Goal: Task Accomplishment & Management: Use online tool/utility

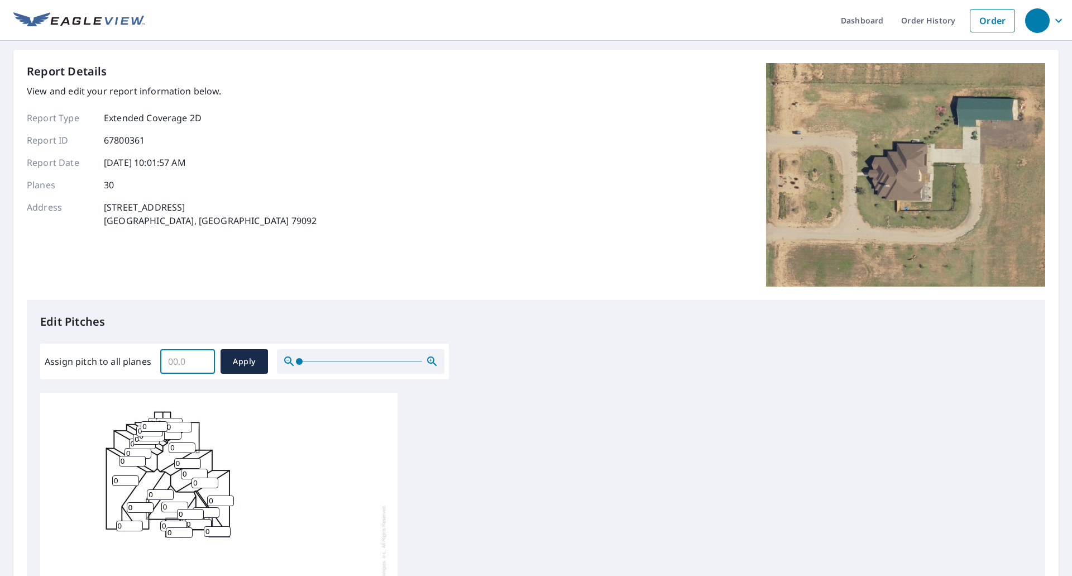
drag, startPoint x: 190, startPoint y: 358, endPoint x: 131, endPoint y: 359, distance: 59.2
click at [132, 358] on div "Assign pitch to all planes ​ Apply" at bounding box center [245, 361] width 400 height 25
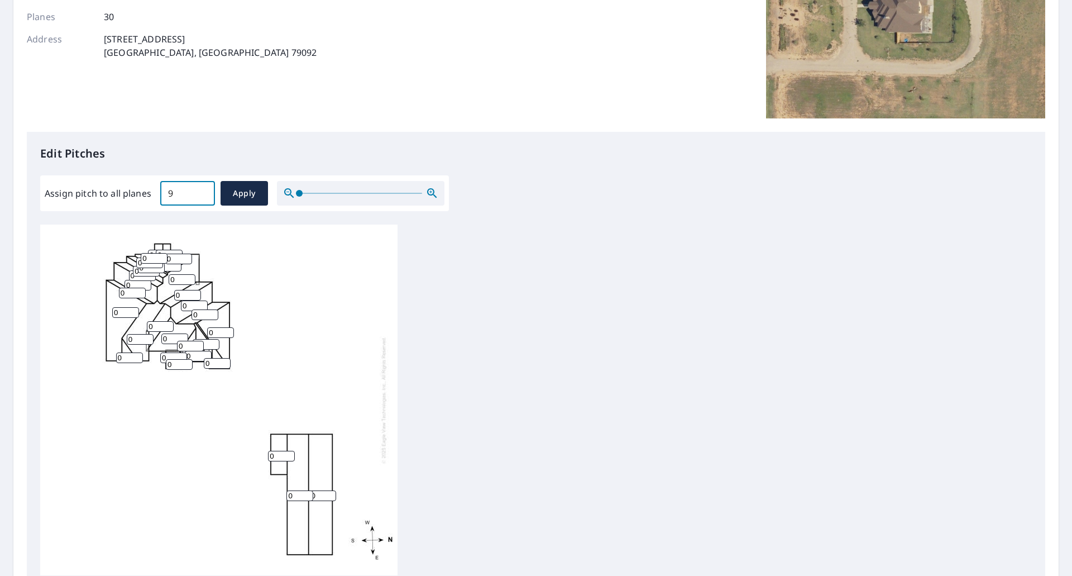
scroll to position [308, 0]
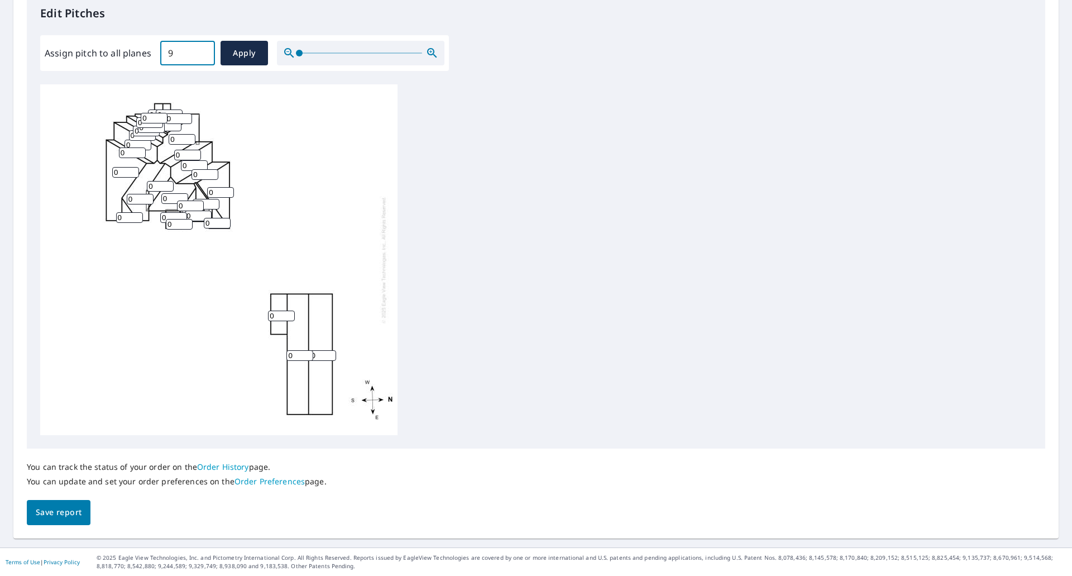
type input "9"
drag, startPoint x: 294, startPoint y: 356, endPoint x: 265, endPoint y: 354, distance: 29.7
click at [267, 351] on div "0 0 0 0 0 0 0 0 0 0 0 0 0 0 0 0 0 0 0 0 0 0 0 0 0 0 0 0 0 0" at bounding box center [218, 259] width 357 height 351
type input "4"
drag, startPoint x: 277, startPoint y: 312, endPoint x: 176, endPoint y: 319, distance: 101.3
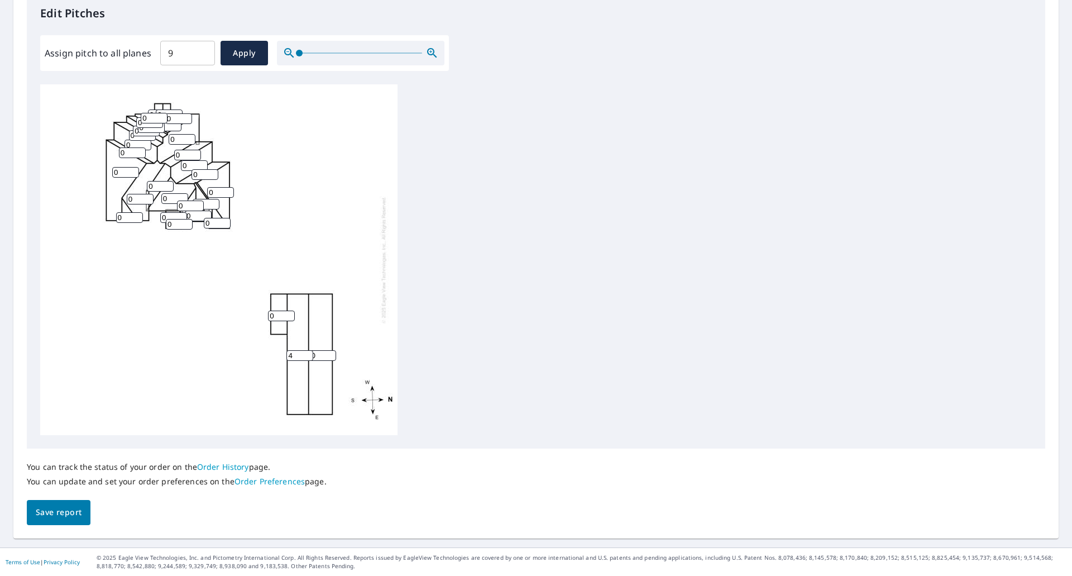
click at [199, 312] on div "0 4 0 0 0 0 0 0 0 0 0 0 0 0 0 0 0 0 0 0 0 0 0 0 0 0 0 0 0 0" at bounding box center [218, 259] width 357 height 351
type input "4"
click at [317, 353] on input "0" at bounding box center [322, 355] width 27 height 11
click at [243, 62] on button "Apply" at bounding box center [244, 53] width 47 height 25
type input "9"
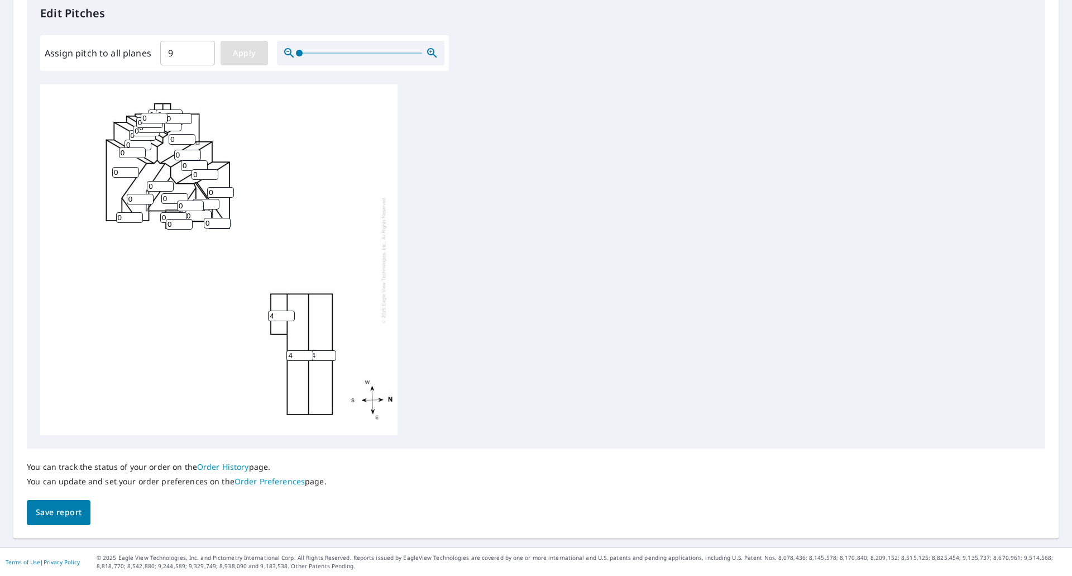
type input "9"
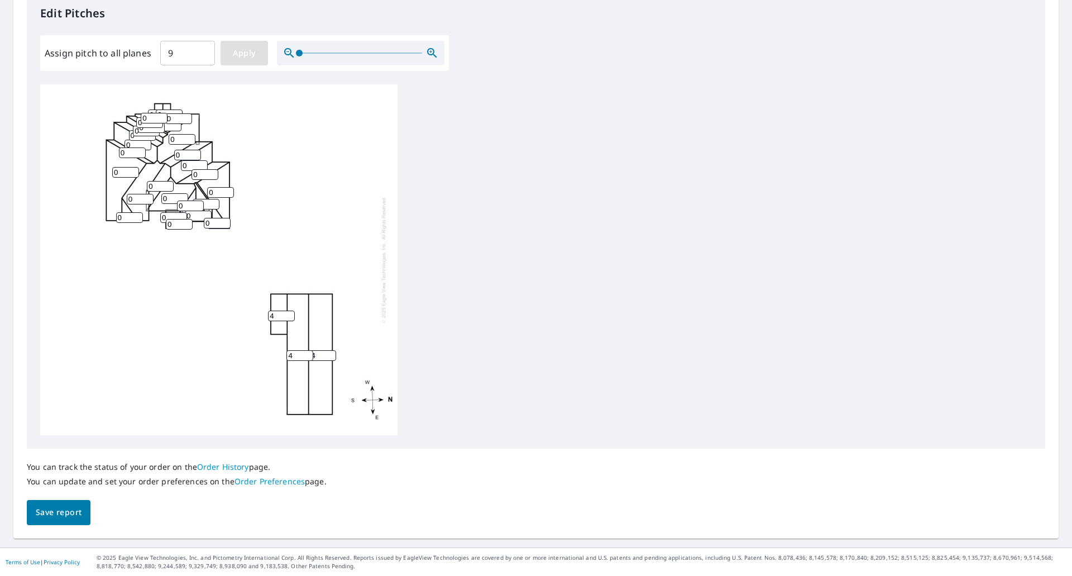
type input "9"
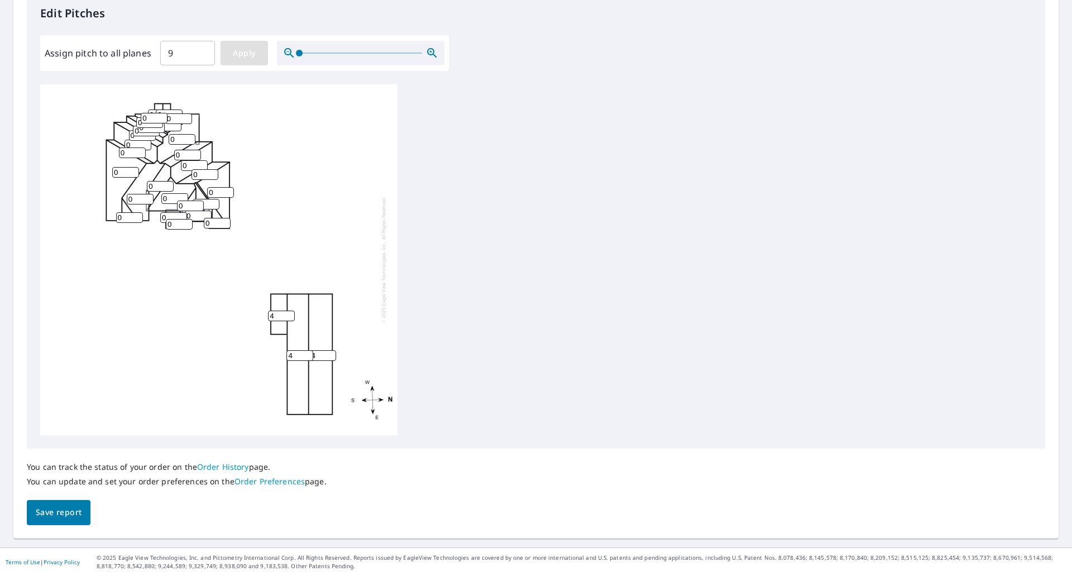
type input "9"
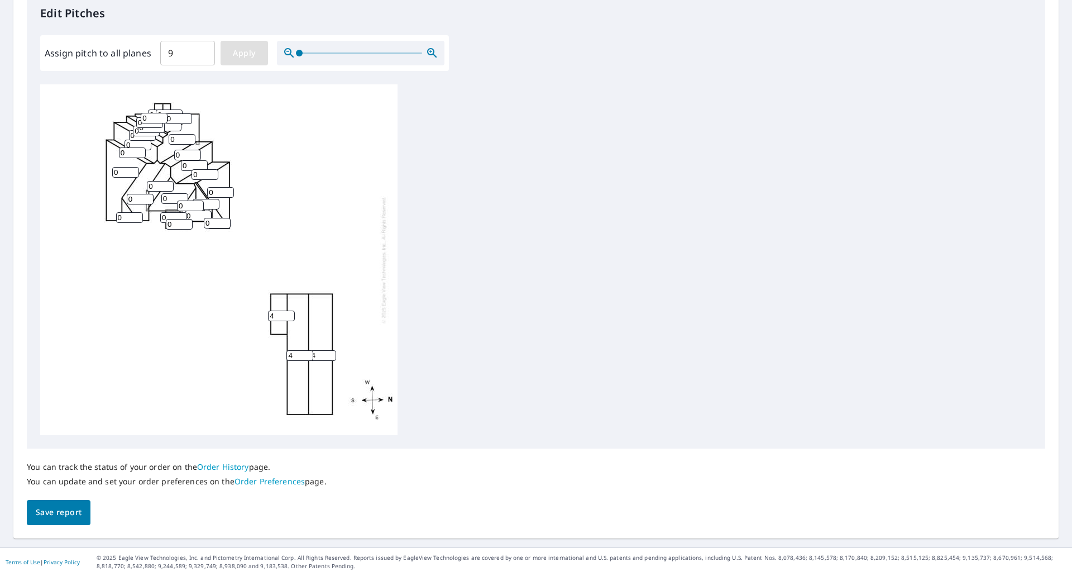
type input "9"
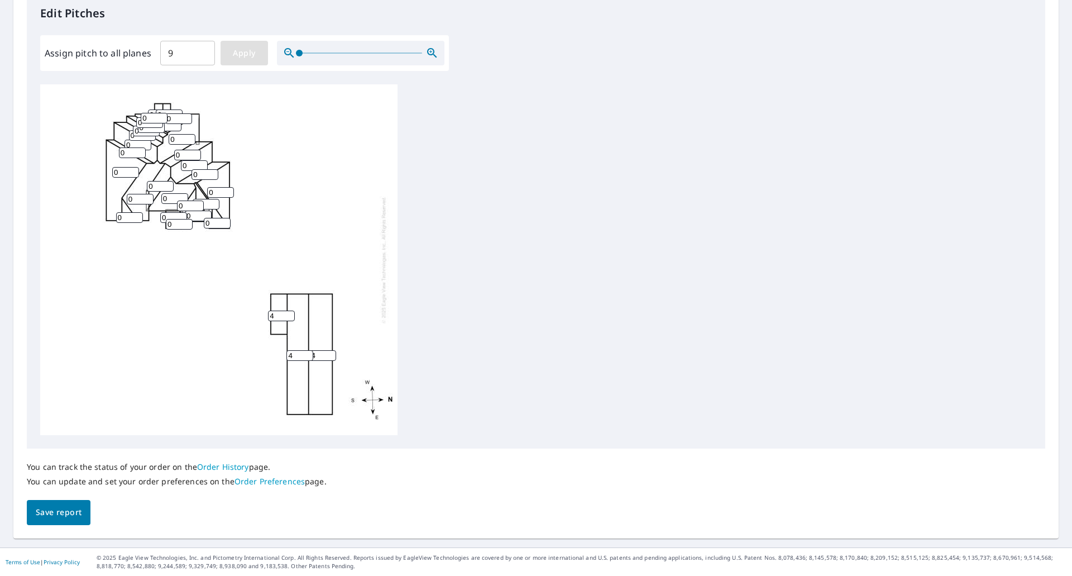
type input "9"
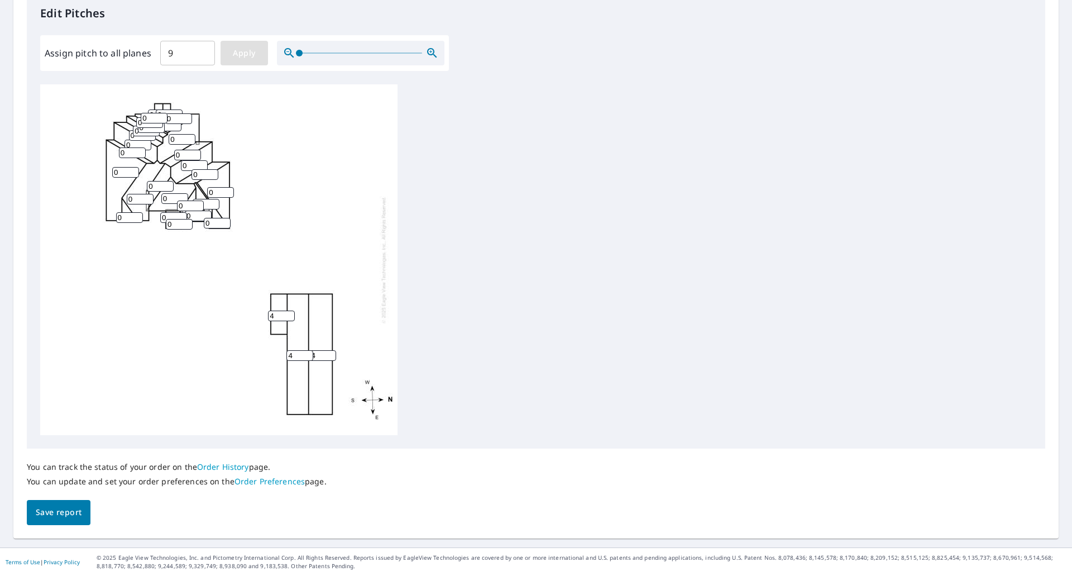
type input "9"
drag, startPoint x: 274, startPoint y: 314, endPoint x: 235, endPoint y: 314, distance: 39.1
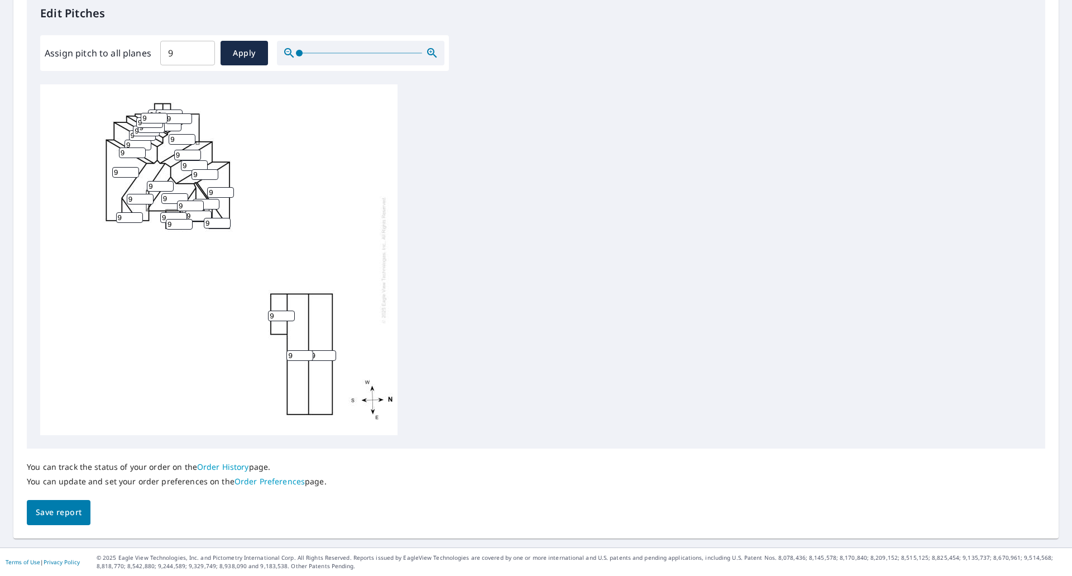
click at [239, 312] on div "9 9 9 9 9 9 9 9 9 9 9 9 9 9 9 9 9 9 9 9 9 9 9 9 9 9 9 9 9 9" at bounding box center [218, 259] width 357 height 351
type input "4"
drag, startPoint x: 294, startPoint y: 352, endPoint x: 240, endPoint y: 352, distance: 53.6
click at [247, 349] on div "9 9 9 9 9 9 9 9 9 4 9 9 9 9 9 9 9 9 9 9 9 9 9 9 9 9 9 9 9 9" at bounding box center [218, 259] width 357 height 351
type input "4"
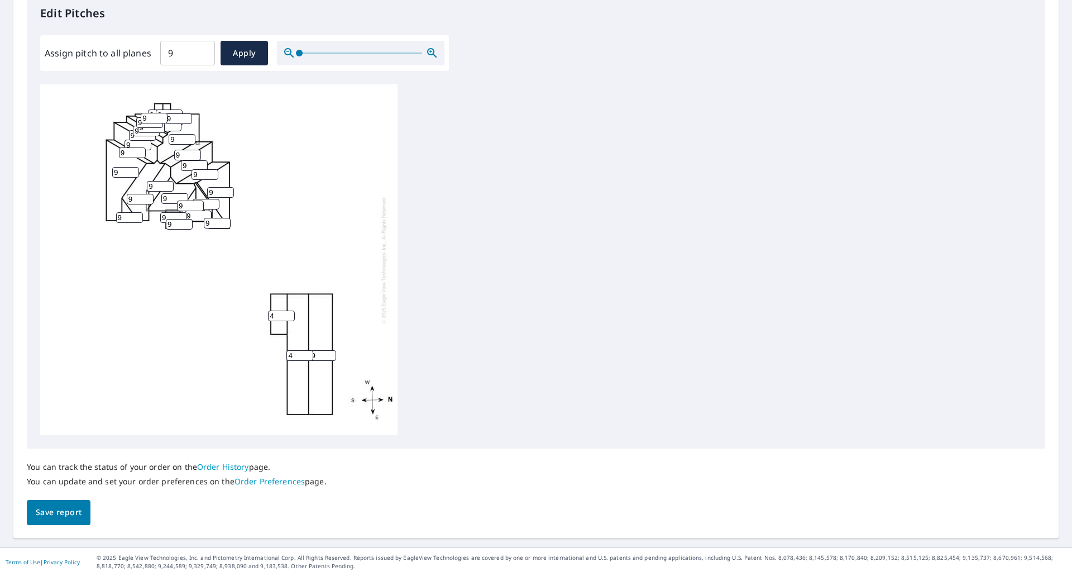
click at [317, 354] on input "9" at bounding box center [322, 355] width 27 height 11
type input "4"
click at [58, 516] on span "Save report" at bounding box center [59, 512] width 46 height 14
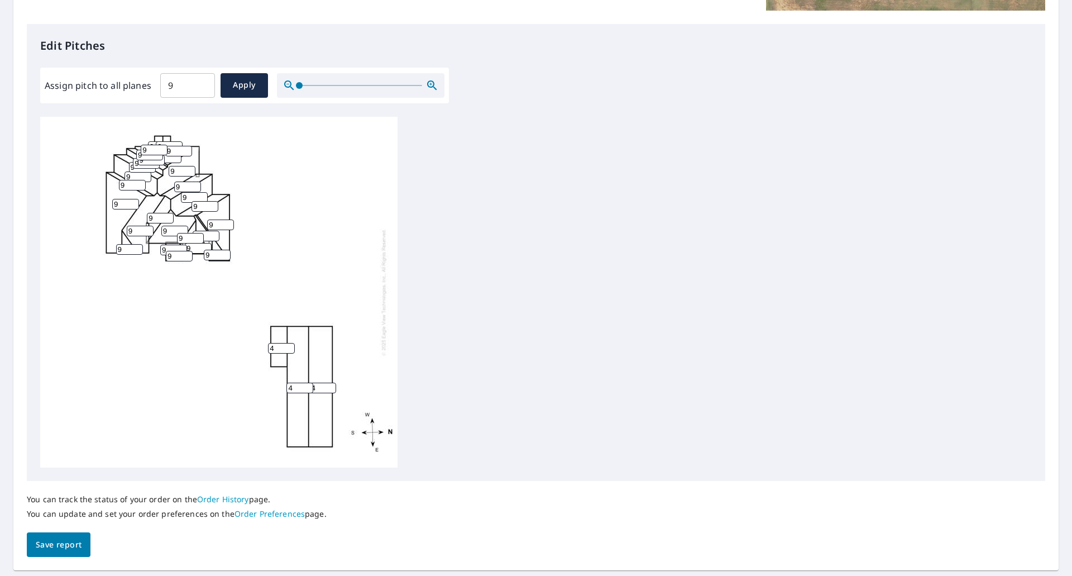
scroll to position [348, 0]
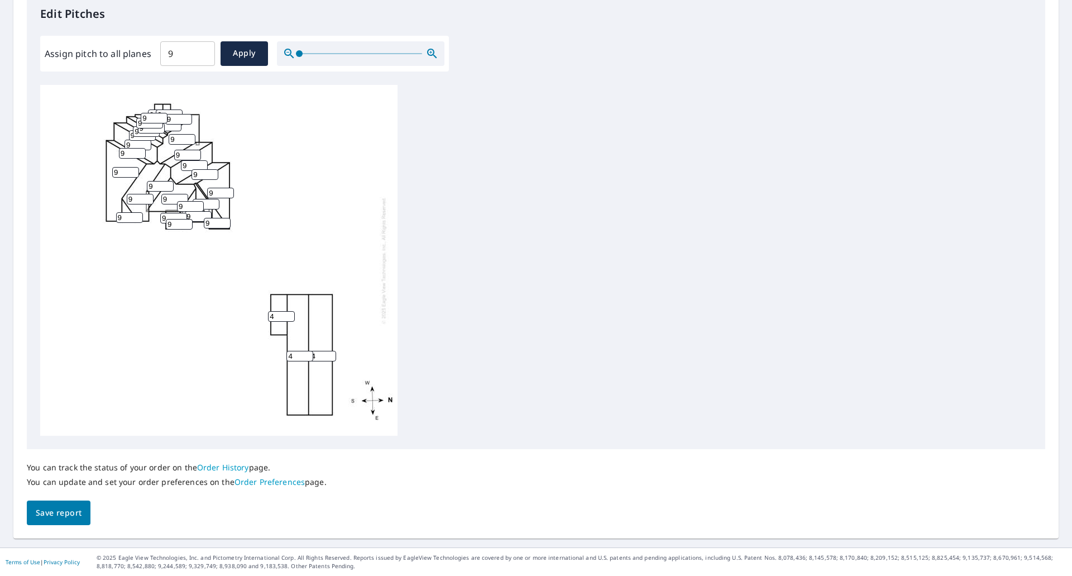
click at [50, 515] on span "Save report" at bounding box center [59, 513] width 46 height 14
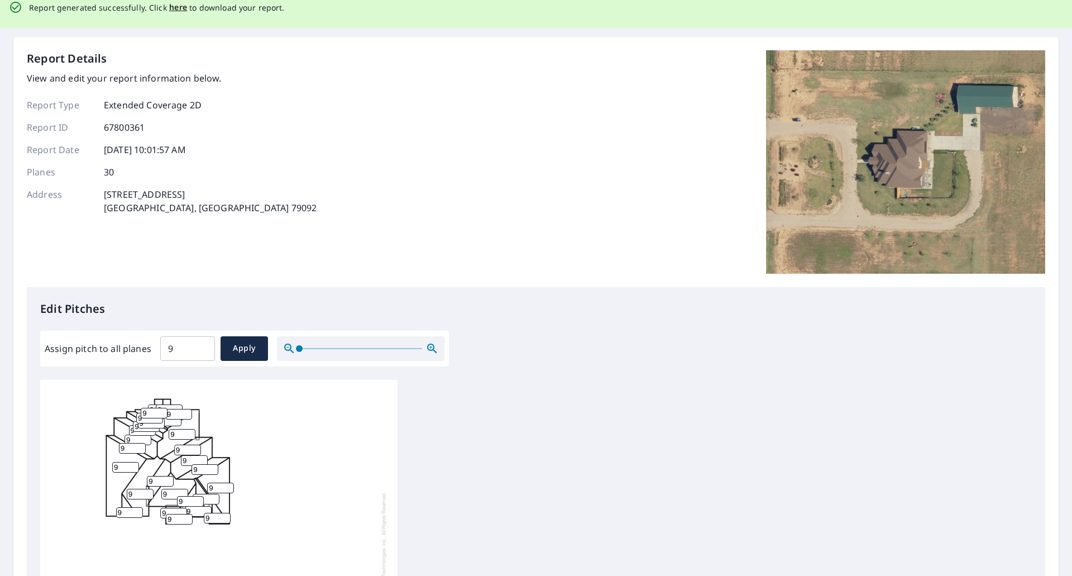
scroll to position [0, 0]
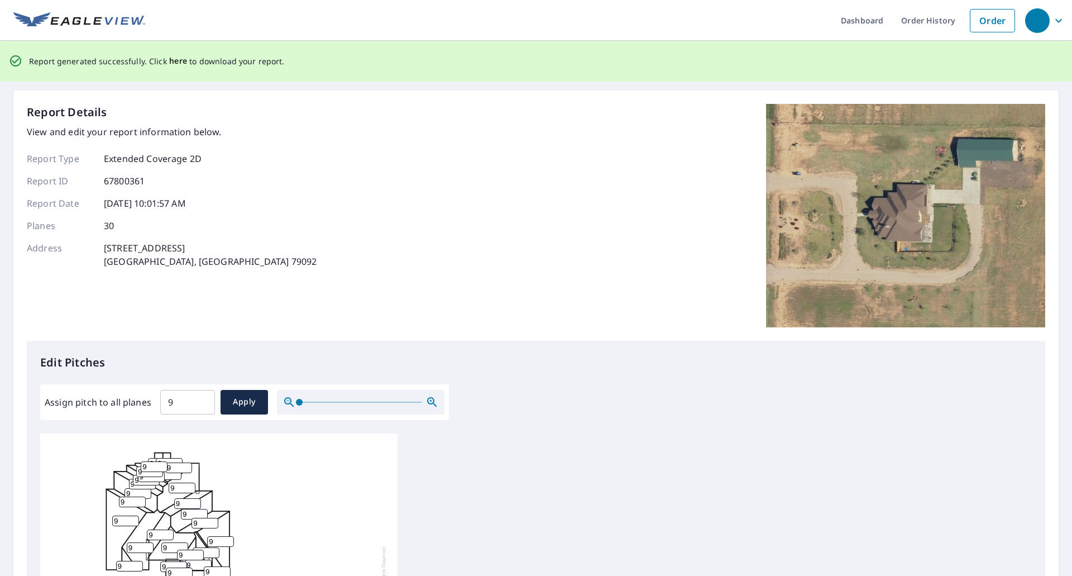
click at [175, 61] on span "here" at bounding box center [178, 61] width 18 height 14
